Goal: Information Seeking & Learning: Learn about a topic

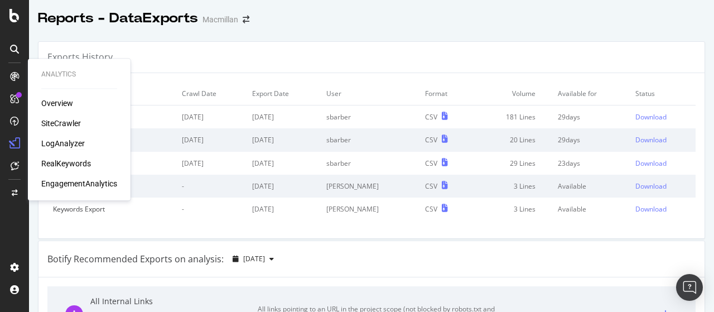
click at [78, 144] on div "LogAnalyzer" at bounding box center [63, 143] width 44 height 11
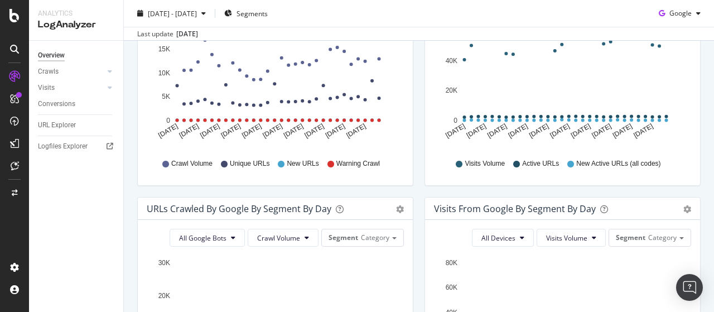
scroll to position [279, 0]
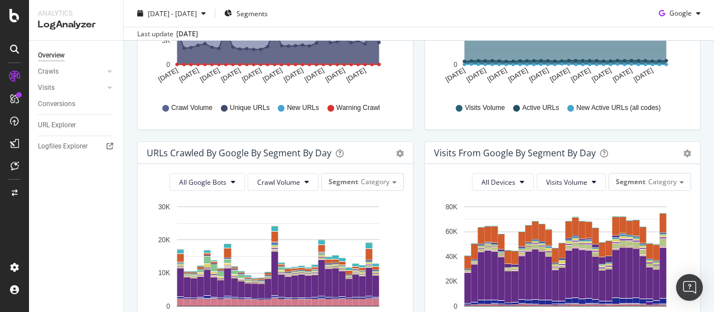
click at [421, 135] on div "Visits from Google by day Area Table Hold CTRL while clicking to filter the rep…" at bounding box center [562, 24] width 287 height 236
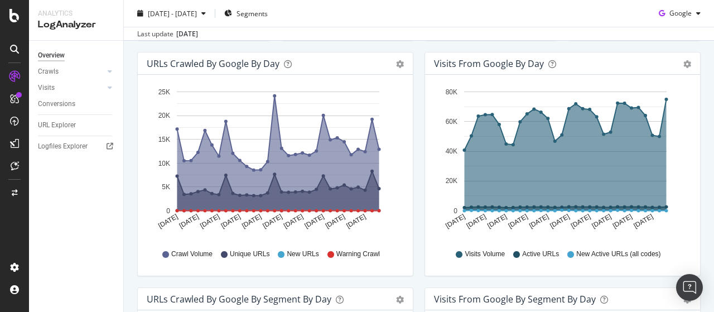
scroll to position [0, 0]
